Goal: Navigation & Orientation: Find specific page/section

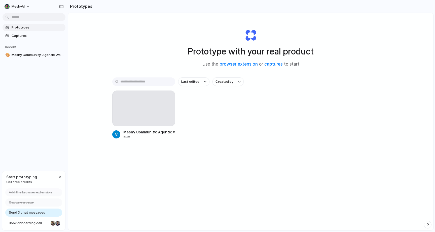
click at [345, 50] on div "Prototype with your real product Use the browser extension or captures to start" at bounding box center [251, 46] width 202 height 54
click at [26, 6] on button "MeshyAI" at bounding box center [18, 7] width 30 height 8
click at [26, 16] on li "Settings" at bounding box center [25, 18] width 42 height 8
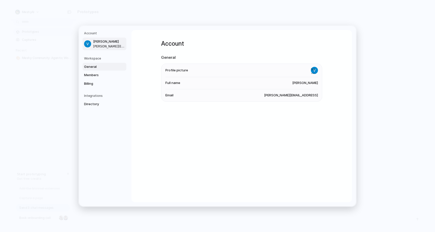
click at [94, 66] on span "General" at bounding box center [100, 66] width 32 height 5
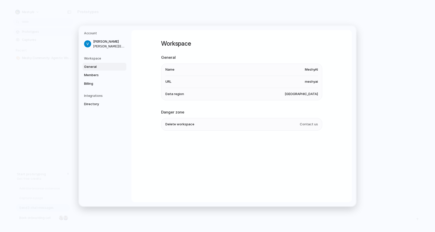
click at [187, 123] on span "Delete workspace" at bounding box center [180, 124] width 29 height 5
click at [96, 74] on span "Members" at bounding box center [100, 75] width 32 height 5
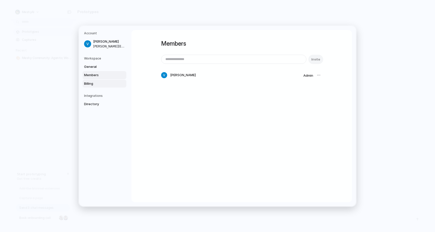
click at [93, 84] on span "Billing" at bounding box center [100, 83] width 32 height 5
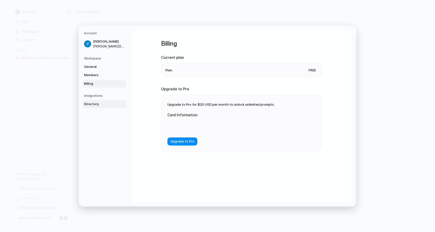
click at [94, 105] on span "Directory" at bounding box center [100, 104] width 32 height 5
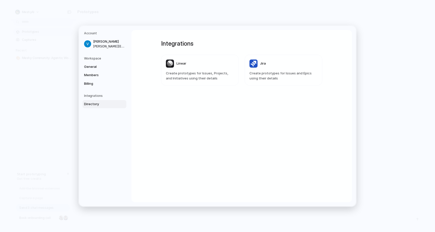
click at [97, 58] on h5 "Workspace" at bounding box center [105, 58] width 42 height 5
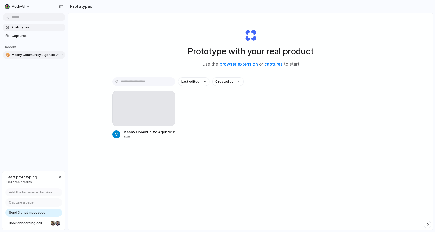
click at [22, 52] on span "Meshy Community: Agentic Workflows Addition" at bounding box center [38, 54] width 52 height 5
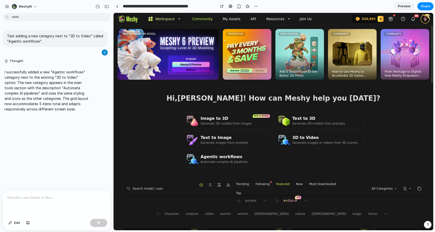
click at [149, 106] on div "Hi, [PERSON_NAME] ! How can Meshy help you [DATE]? Image to 3D Generate 3D mode…" at bounding box center [274, 131] width 320 height 75
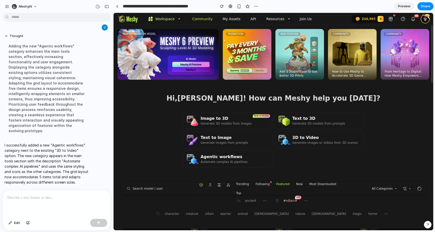
scroll to position [27, 0]
drag, startPoint x: 62, startPoint y: 165, endPoint x: 80, endPoint y: 180, distance: 23.7
click at [80, 180] on p "I successfully added a new "Agentic workflows" category next to the existing "3…" at bounding box center [47, 163] width 84 height 42
drag, startPoint x: 71, startPoint y: 170, endPoint x: 74, endPoint y: 166, distance: 4.6
click at [71, 170] on p "I successfully added a new "Agentic workflows" category next to the existing "3…" at bounding box center [47, 163] width 84 height 42
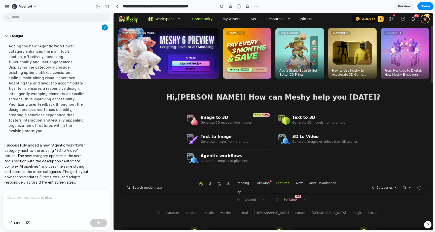
scroll to position [0, 0]
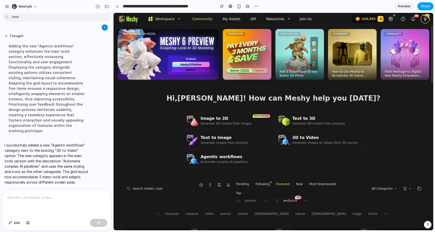
click at [420, 4] on button "Share" at bounding box center [426, 6] width 16 height 8
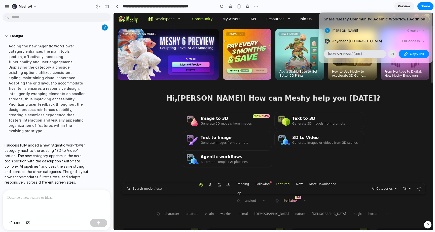
click at [368, 5] on div "Share ' Meshy Community: Agentic Workflows Addition ' Vince Xia Creator Anyone …" at bounding box center [217, 116] width 435 height 232
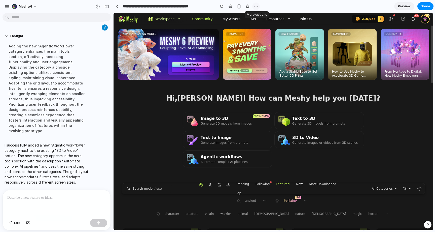
click at [255, 7] on div "button" at bounding box center [256, 6] width 4 height 4
click at [284, 6] on div "Duplicate Delete" at bounding box center [217, 116] width 435 height 232
click at [421, 5] on span "Share" at bounding box center [426, 6] width 10 height 5
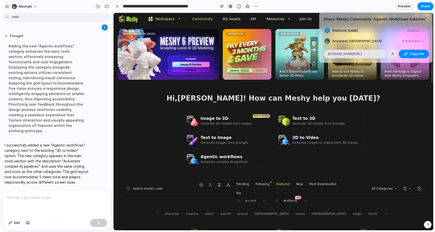
click at [424, 41] on div "Full access" at bounding box center [414, 41] width 27 height 7
click at [410, 52] on span "Copy link" at bounding box center [417, 53] width 14 height 5
click at [364, 4] on div "Share ' Meshy Community: Agentic Workflows Addition ' Vince Xia Creator Anyone …" at bounding box center [217, 116] width 435 height 232
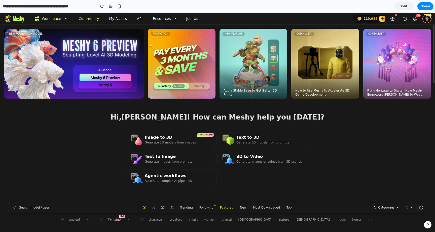
click at [365, 125] on div "Hi, [PERSON_NAME] ! How can Meshy help you [DATE]? Image to 3D Generate 3D mode…" at bounding box center [217, 150] width 435 height 75
click at [354, 143] on div "Hi, [PERSON_NAME] ! How can Meshy help you [DATE]? Image to 3D Generate 3D mode…" at bounding box center [217, 150] width 435 height 75
click at [389, 205] on button "All Categories" at bounding box center [387, 207] width 30 height 7
click at [391, 207] on p "All Categories" at bounding box center [384, 207] width 21 height 4
click at [252, 150] on link "3D to Video Generate images or videos from 3D scenes" at bounding box center [264, 158] width 90 height 17
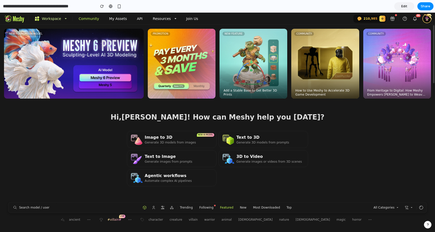
click at [349, 156] on div "Hi, [PERSON_NAME] ! How can Meshy help you [DATE]? Image to 3D Generate 3D mode…" at bounding box center [217, 150] width 435 height 75
